Goal: Information Seeking & Learning: Learn about a topic

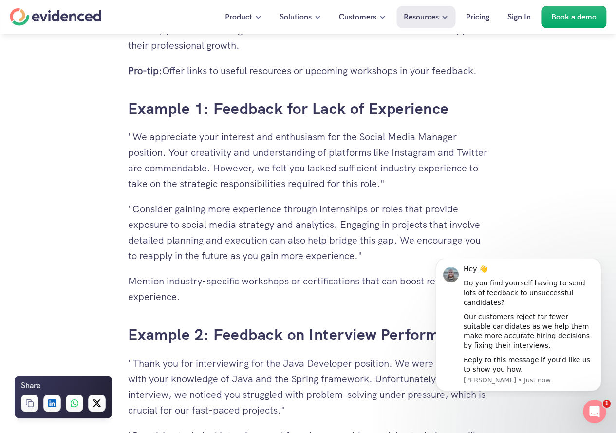
scroll to position [2144, 0]
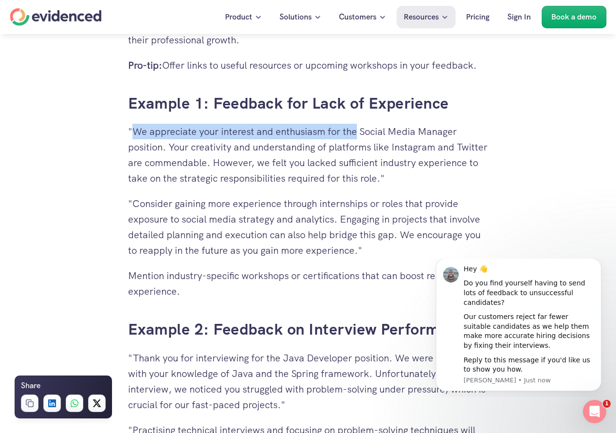
drag, startPoint x: 357, startPoint y: 133, endPoint x: 134, endPoint y: 135, distance: 223.1
click at [134, 135] on p ""We appreciate your interest and enthusiasm for the Social Media Manager positi…" at bounding box center [308, 155] width 361 height 62
copy p "We appreciate your interest and enthusiasm for the"
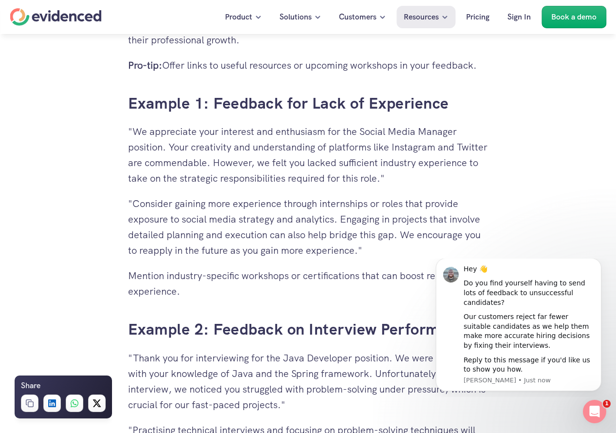
click at [74, 283] on div "Need a hand? Try our feedback generator 👀 You've spent hours reviewing resumes,…" at bounding box center [308, 384] width 616 height 4540
click at [511, 206] on div "Need a hand? Try our feedback generator 👀 You've spent hours reviewing resumes,…" at bounding box center [308, 384] width 616 height 4540
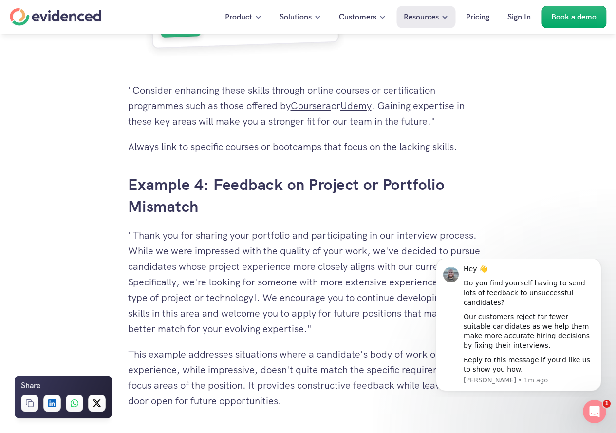
scroll to position [3069, 0]
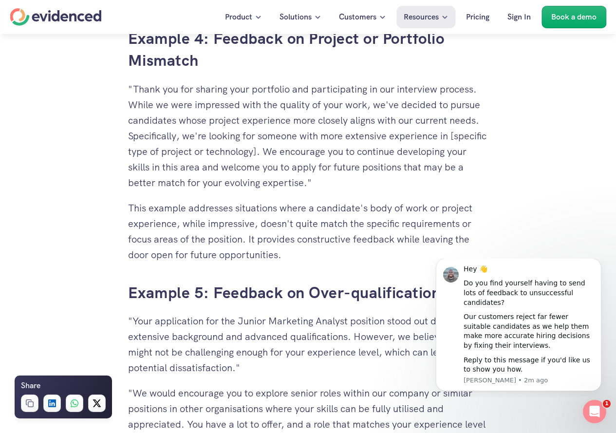
drag, startPoint x: 376, startPoint y: 104, endPoint x: 481, endPoint y: 117, distance: 106.1
click at [481, 117] on p ""Thank you for sharing your portfolio and participating in our interview proces…" at bounding box center [308, 135] width 361 height 109
copy p "we've decided to pursue candidates whose project experience more closely aligns…"
click at [595, 267] on button "Dismiss notification" at bounding box center [598, 261] width 13 height 13
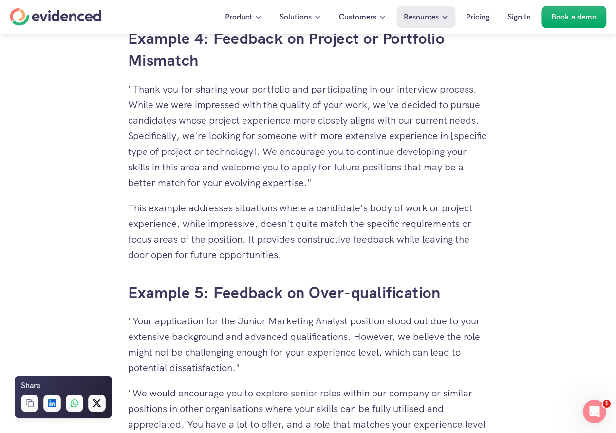
drag, startPoint x: 313, startPoint y: 184, endPoint x: 131, endPoint y: 134, distance: 188.9
click at [131, 134] on p ""Thank you for sharing your portfolio and participating in our interview proces…" at bounding box center [308, 135] width 361 height 109
drag, startPoint x: 129, startPoint y: 135, endPoint x: 316, endPoint y: 180, distance: 192.4
click at [316, 180] on p ""Thank you for sharing your portfolio and participating in our interview proces…" at bounding box center [308, 135] width 361 height 109
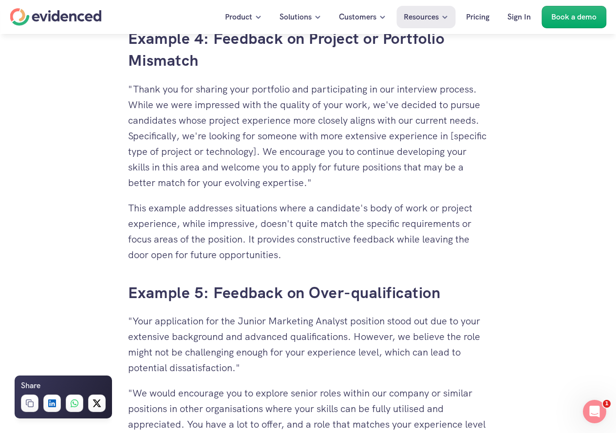
copy p "Specifically, we're looking for someone with more extensive experience in [spec…"
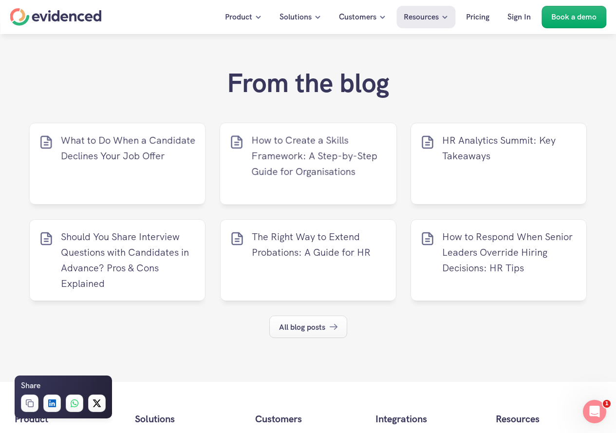
scroll to position [4775, 0]
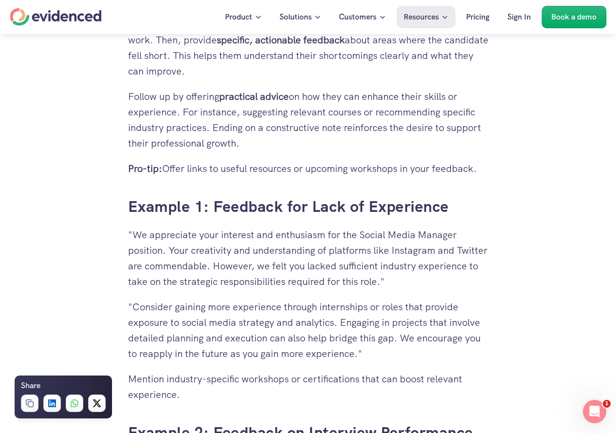
scroll to position [2095, 0]
